Goal: Task Accomplishment & Management: Manage account settings

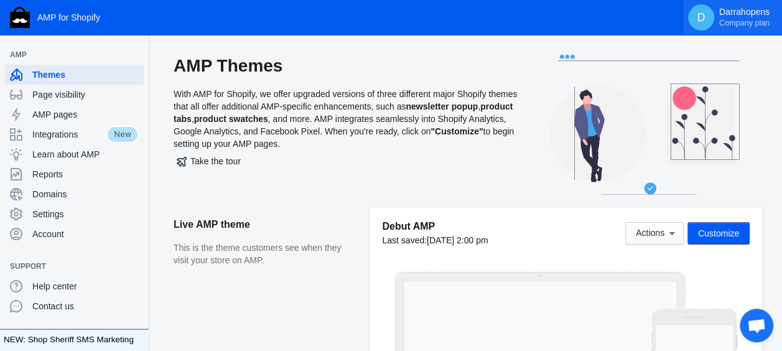
click at [736, 22] on span "Company plan" at bounding box center [744, 23] width 50 height 10
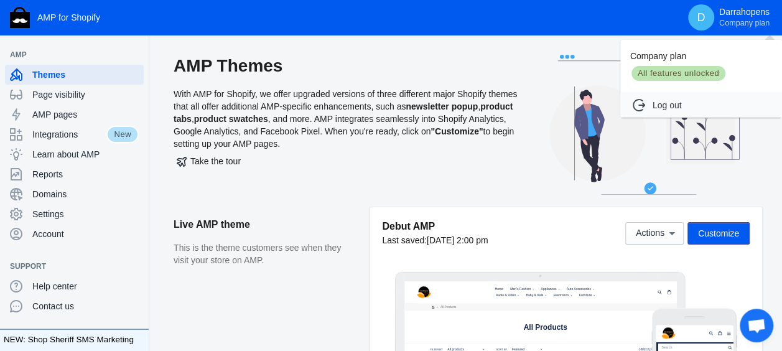
click at [42, 234] on div at bounding box center [391, 175] width 782 height 351
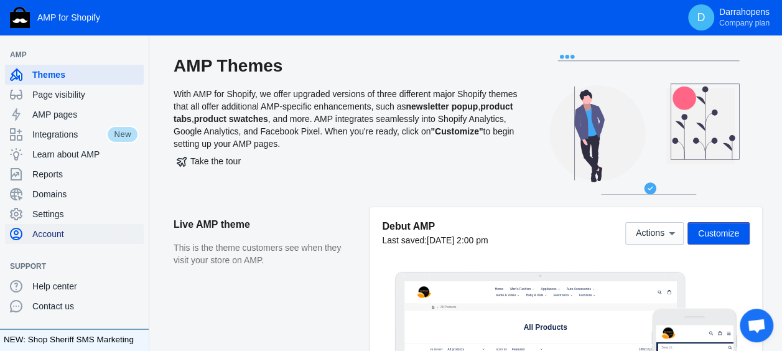
click at [42, 234] on span "Account" at bounding box center [85, 234] width 106 height 12
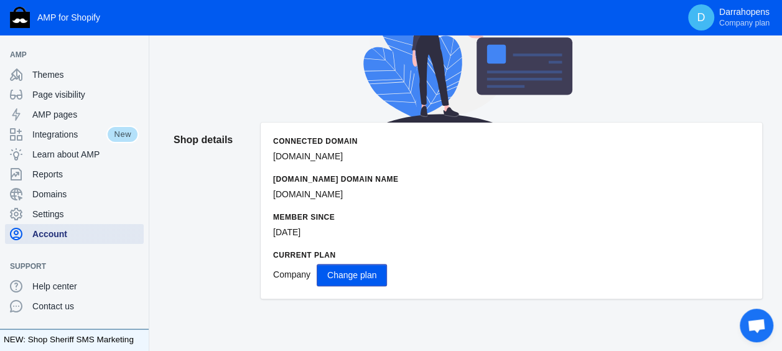
scroll to position [124, 0]
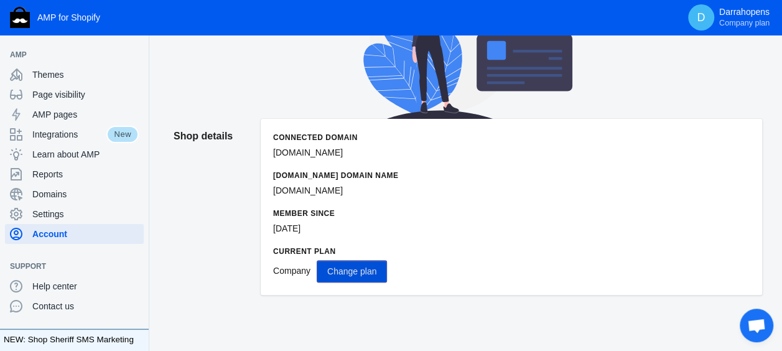
click at [365, 272] on span "Change plan" at bounding box center [351, 271] width 49 height 10
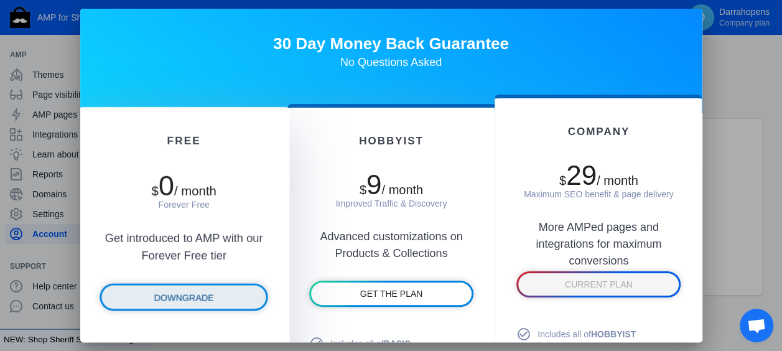
click at [180, 302] on span "DOWNGRADE" at bounding box center [184, 297] width 60 height 10
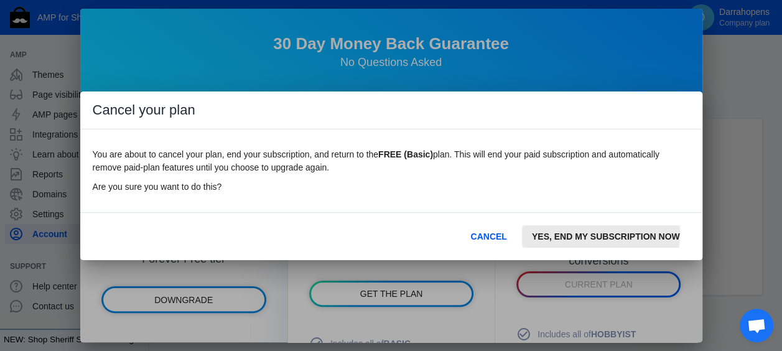
click at [580, 233] on span "YES, END MY SUBSCRIPTION NOW" at bounding box center [606, 236] width 148 height 10
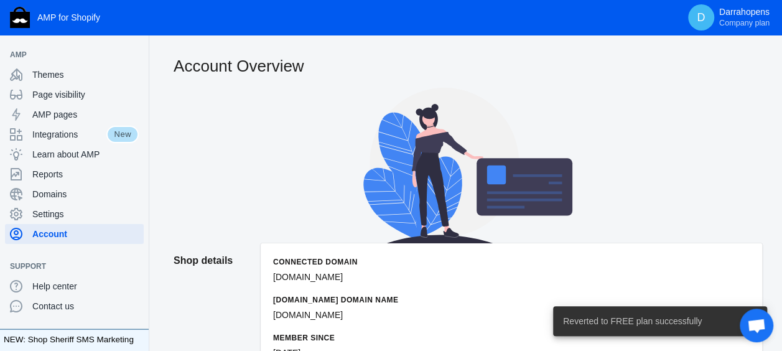
scroll to position [124, 0]
